Goal: Task Accomplishment & Management: Manage account settings

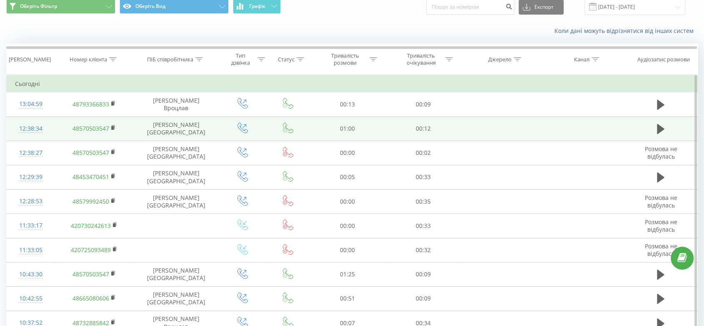
scroll to position [29, 0]
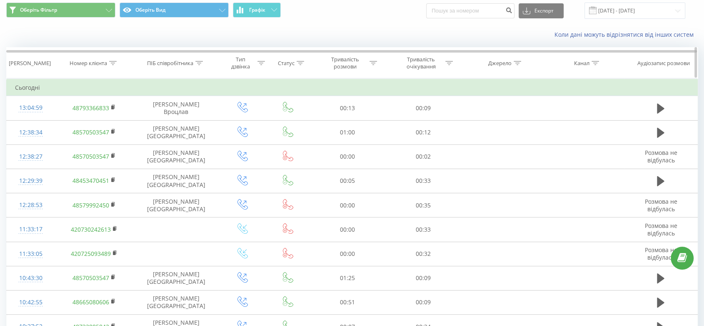
click at [113, 72] on th "Номер клієнта" at bounding box center [94, 63] width 79 height 31
click at [108, 66] on div "Номер клієнта" at bounding box center [93, 63] width 47 height 7
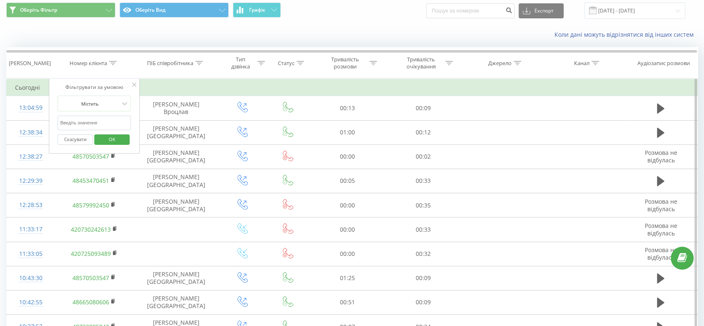
paste input "48 606 890 410"
click at [79, 118] on input "48 606 890 410" at bounding box center [94, 122] width 73 height 15
click at [67, 123] on input "48 606 890 410" at bounding box center [94, 122] width 73 height 15
type input "48606890410"
click button "OK" at bounding box center [111, 139] width 35 height 10
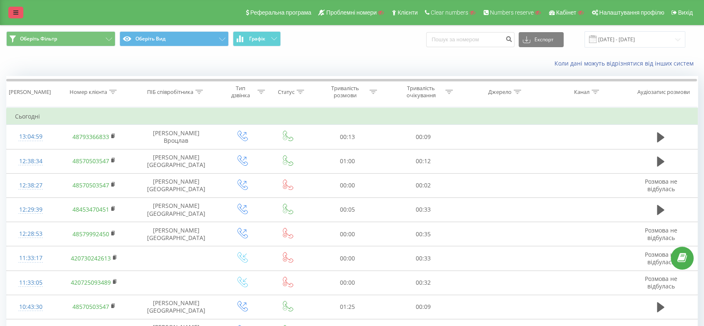
click at [13, 15] on link at bounding box center [15, 13] width 15 height 12
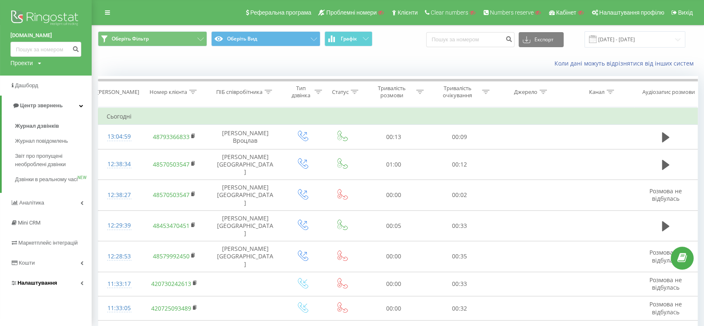
click at [57, 284] on link "Налаштування" at bounding box center [46, 283] width 92 height 20
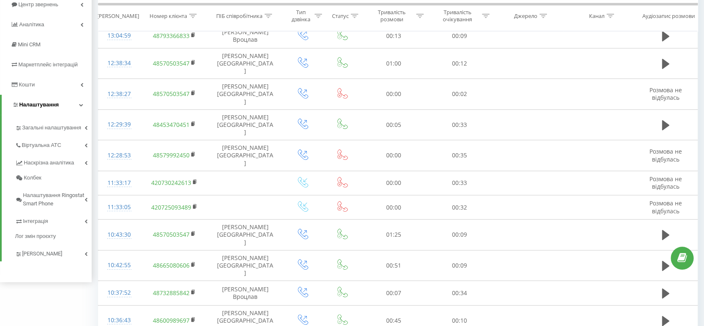
scroll to position [137, 0]
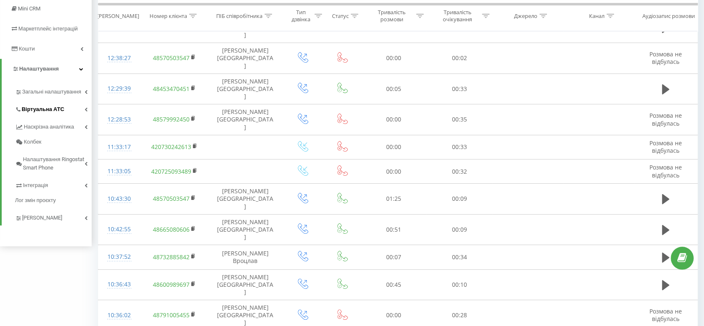
click at [61, 102] on link "Віртуальна АТС" at bounding box center [53, 108] width 77 height 18
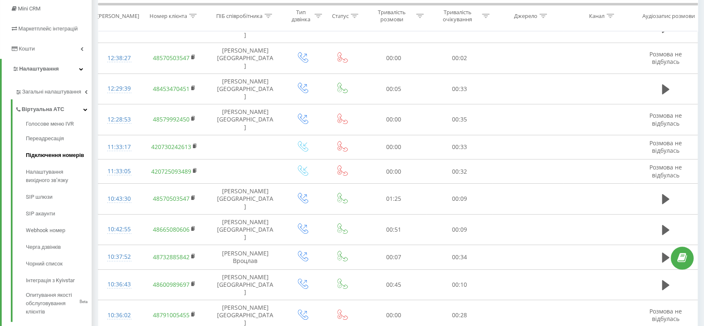
click at [68, 156] on span "Підключення номерів" at bounding box center [55, 155] width 58 height 8
click at [71, 161] on link "Підключення номерів" at bounding box center [59, 155] width 66 height 17
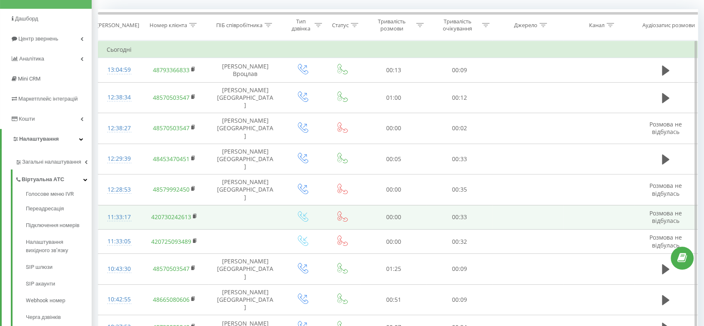
scroll to position [75, 0]
